Goal: Find specific page/section: Find specific page/section

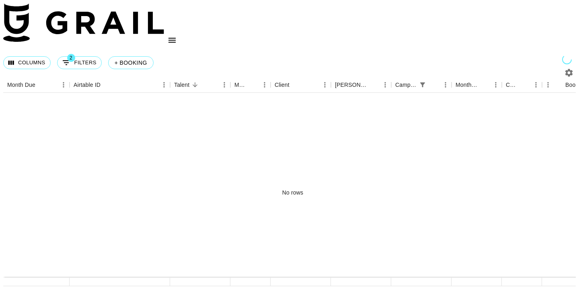
click at [177, 35] on icon "open drawer" at bounding box center [172, 40] width 10 height 10
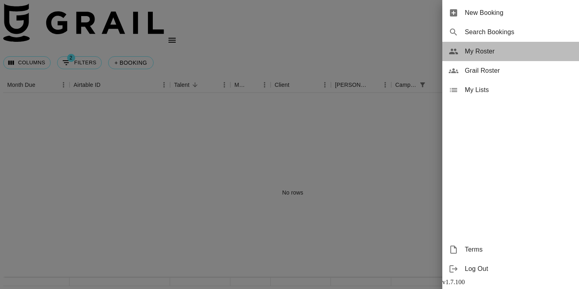
click at [495, 52] on span "My Roster" at bounding box center [519, 52] width 108 height 10
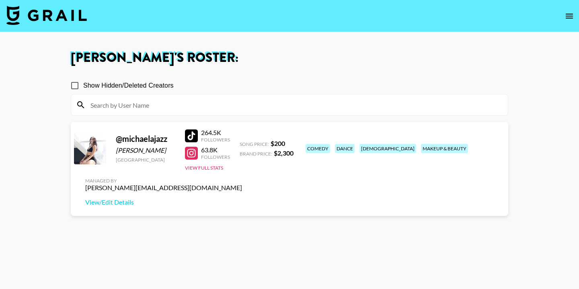
click at [577, 15] on button "open drawer" at bounding box center [569, 16] width 16 height 16
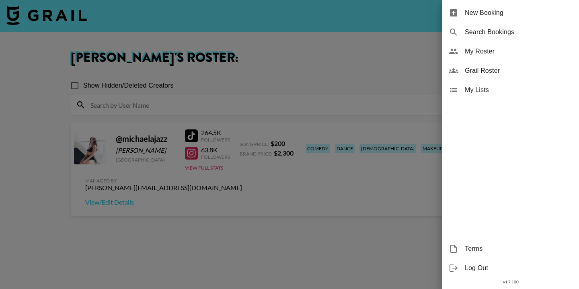
click at [379, 65] on div at bounding box center [289, 144] width 579 height 289
